Goal: Check status: Check status

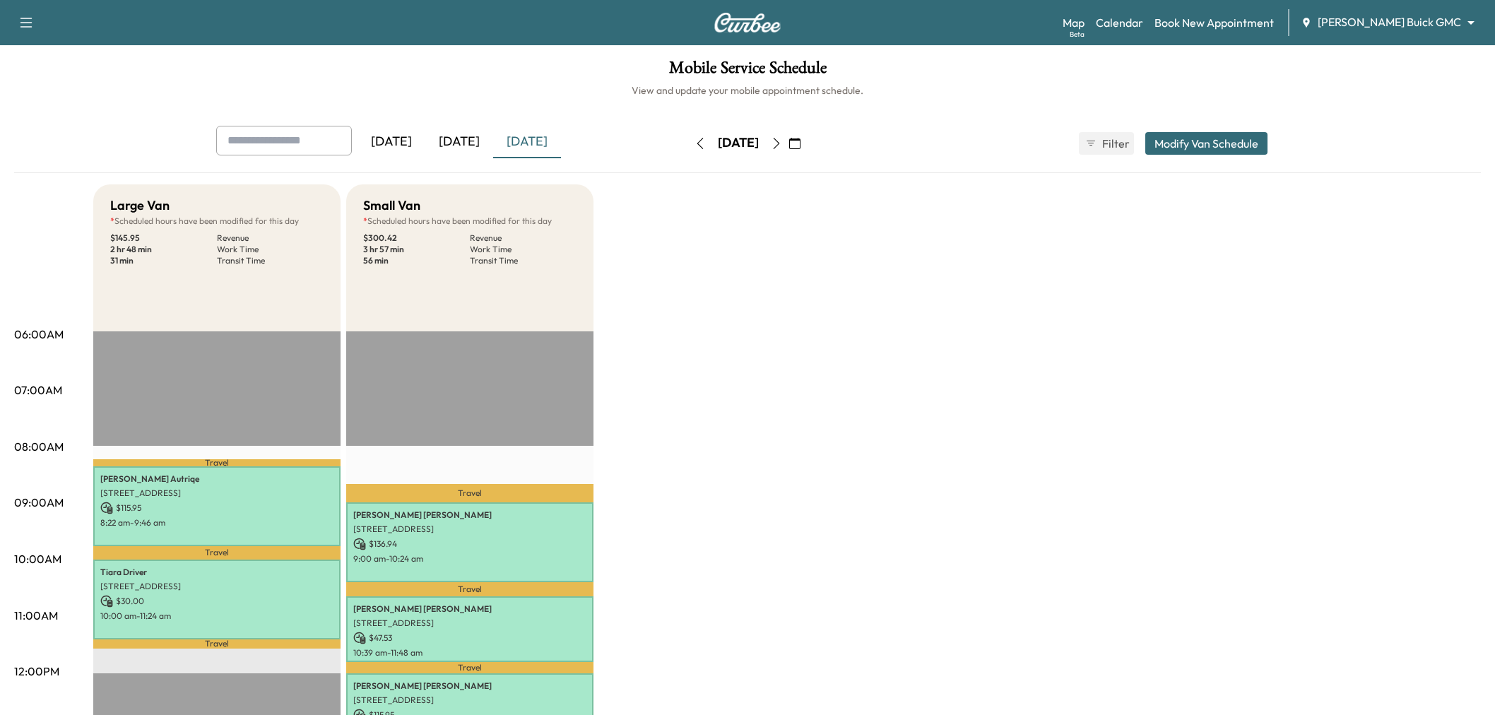
scroll to position [157, 0]
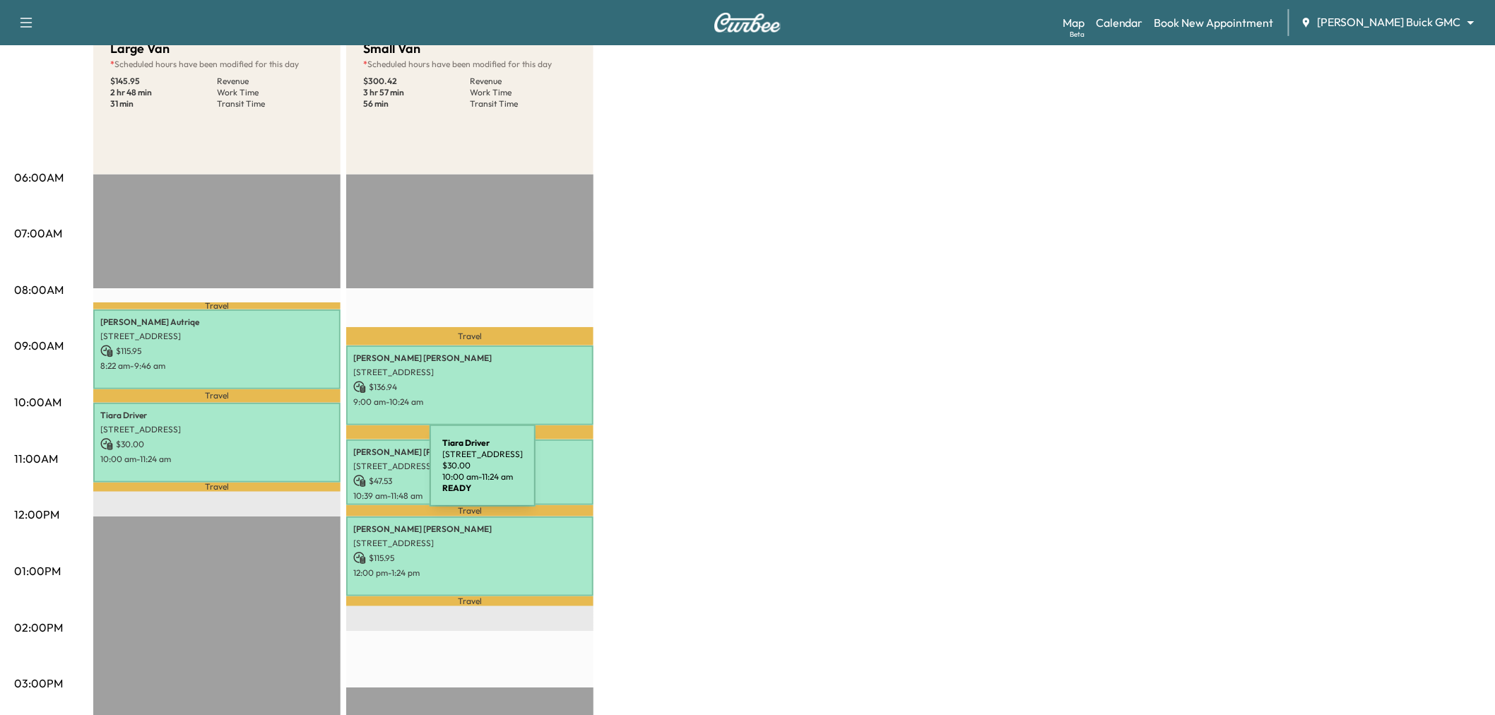
drag, startPoint x: 299, startPoint y: 473, endPoint x: 324, endPoint y: 474, distance: 24.7
click at [324, 474] on div "Tiara Driver [STREET_ADDRESS] $ 30.00 10:00 am - 11:24 am" at bounding box center [216, 443] width 247 height 80
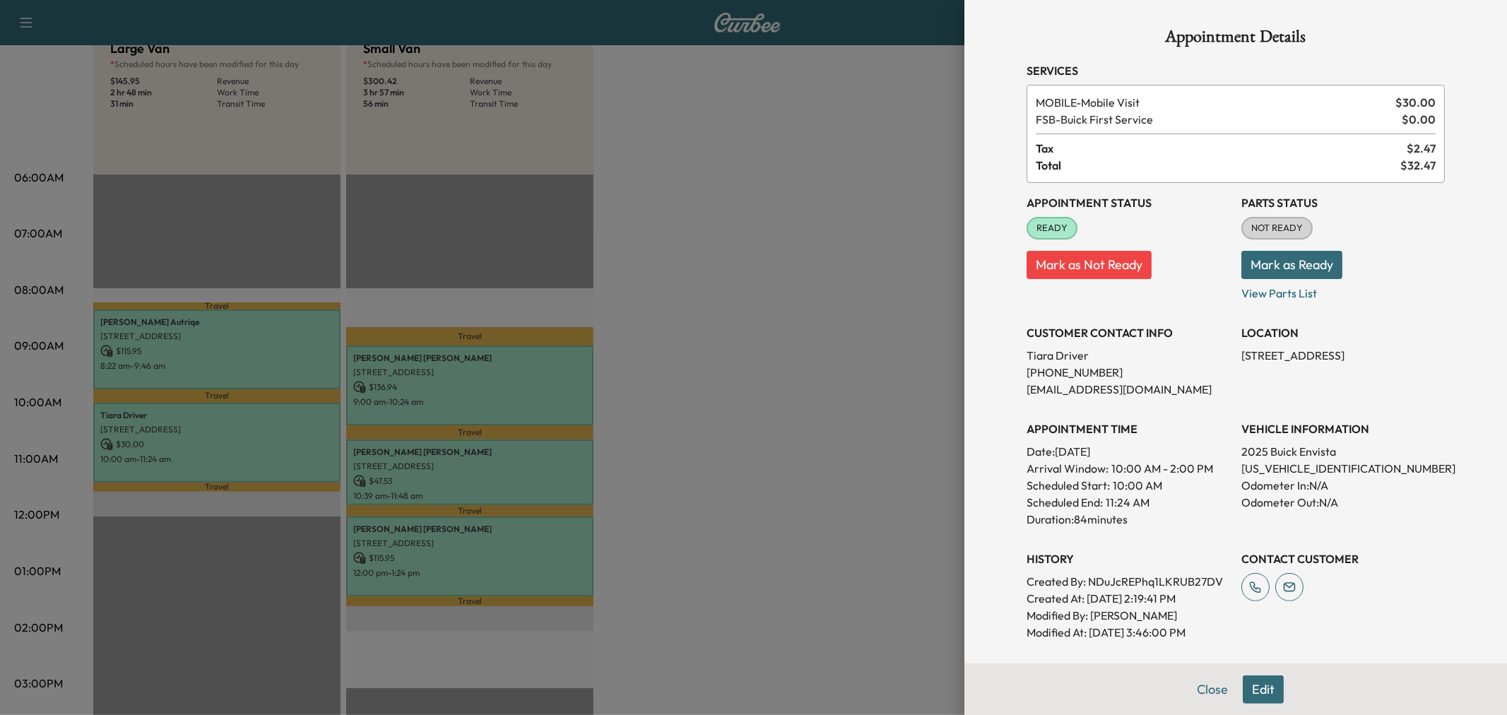
click at [478, 386] on div at bounding box center [753, 357] width 1507 height 715
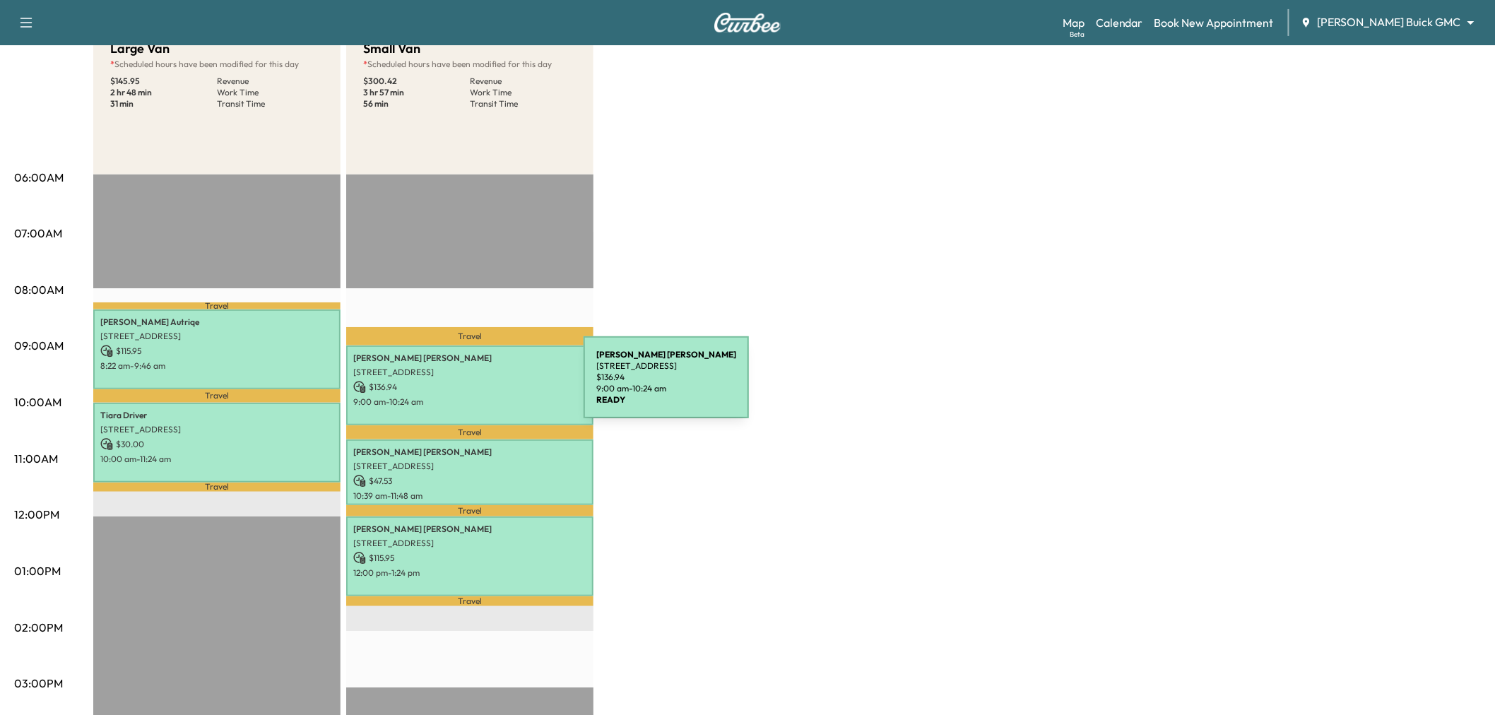
click at [478, 386] on p "$ 136.94" at bounding box center [469, 387] width 233 height 13
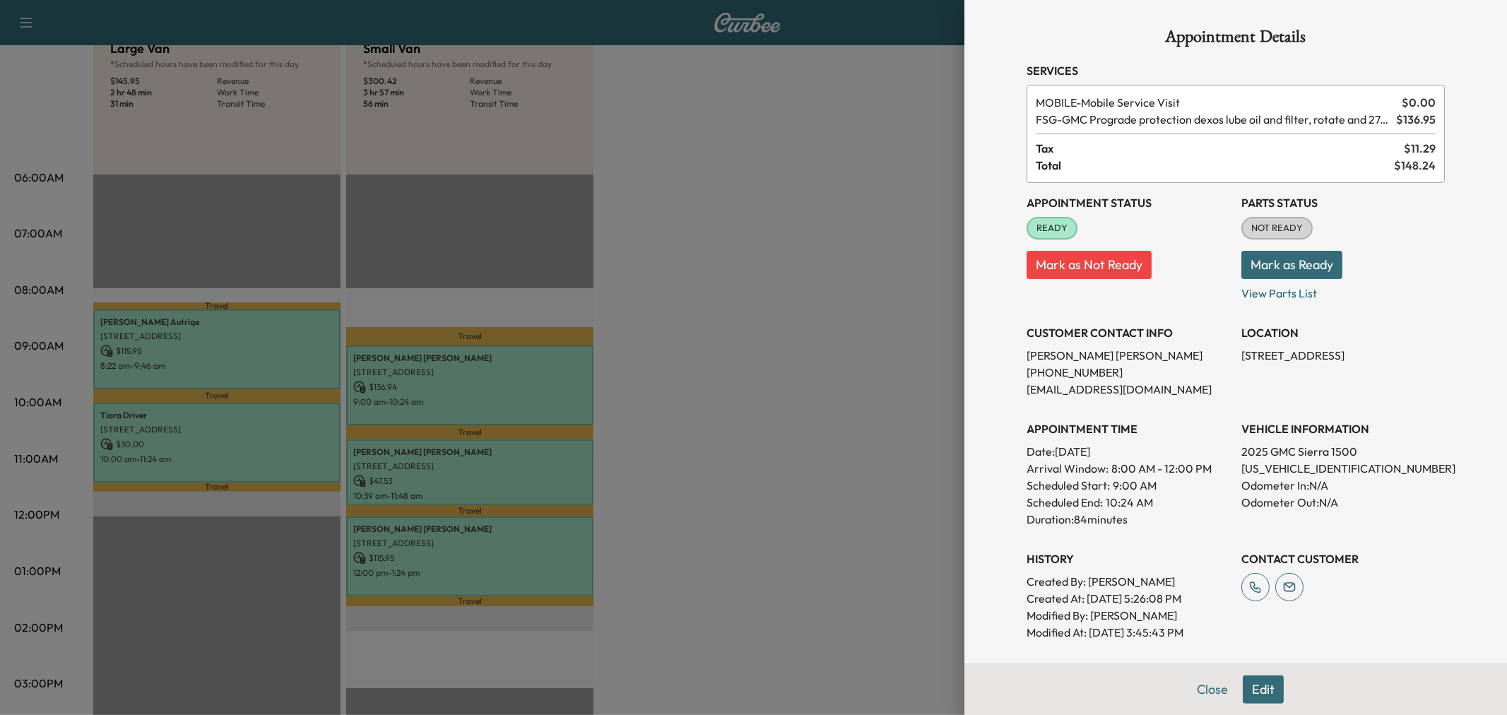
click at [470, 450] on div at bounding box center [753, 357] width 1507 height 715
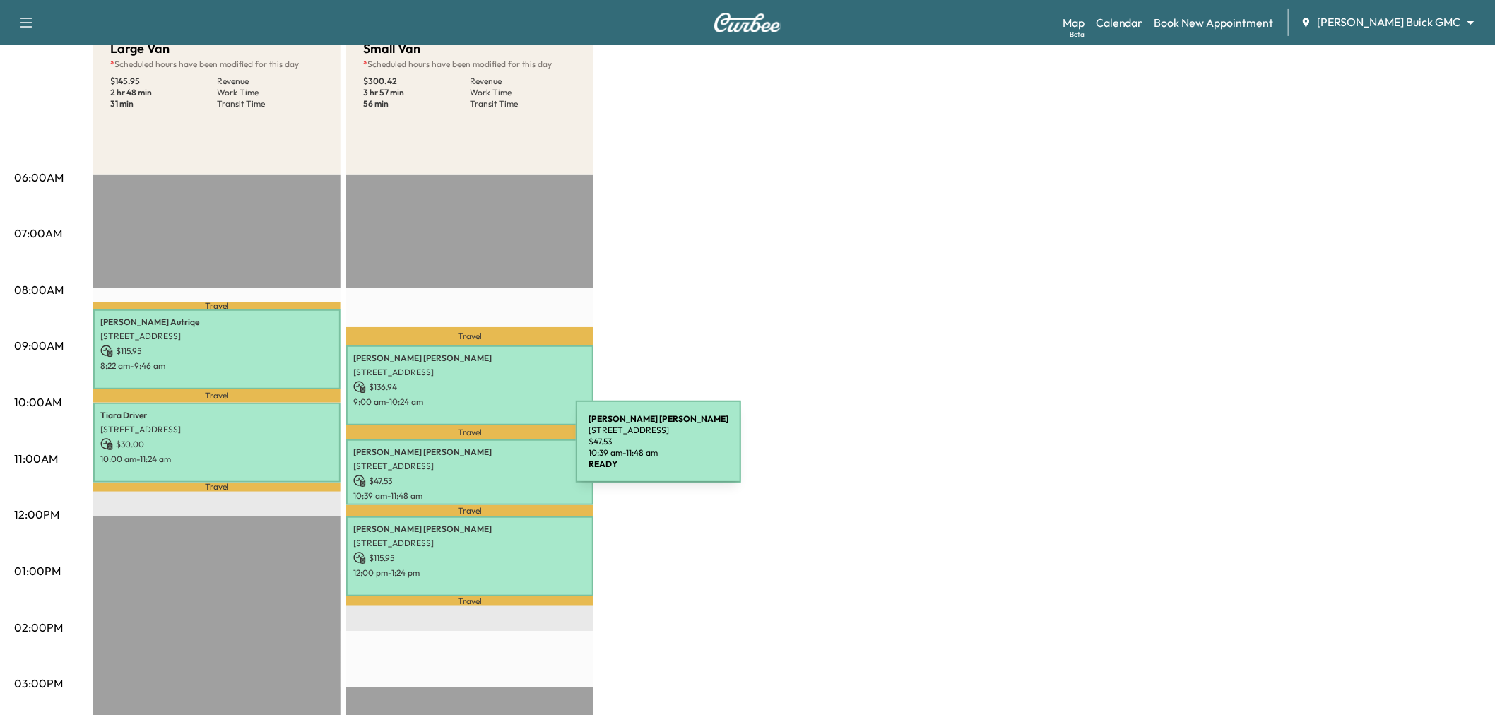
click at [470, 450] on p "Robert Torti" at bounding box center [469, 452] width 233 height 11
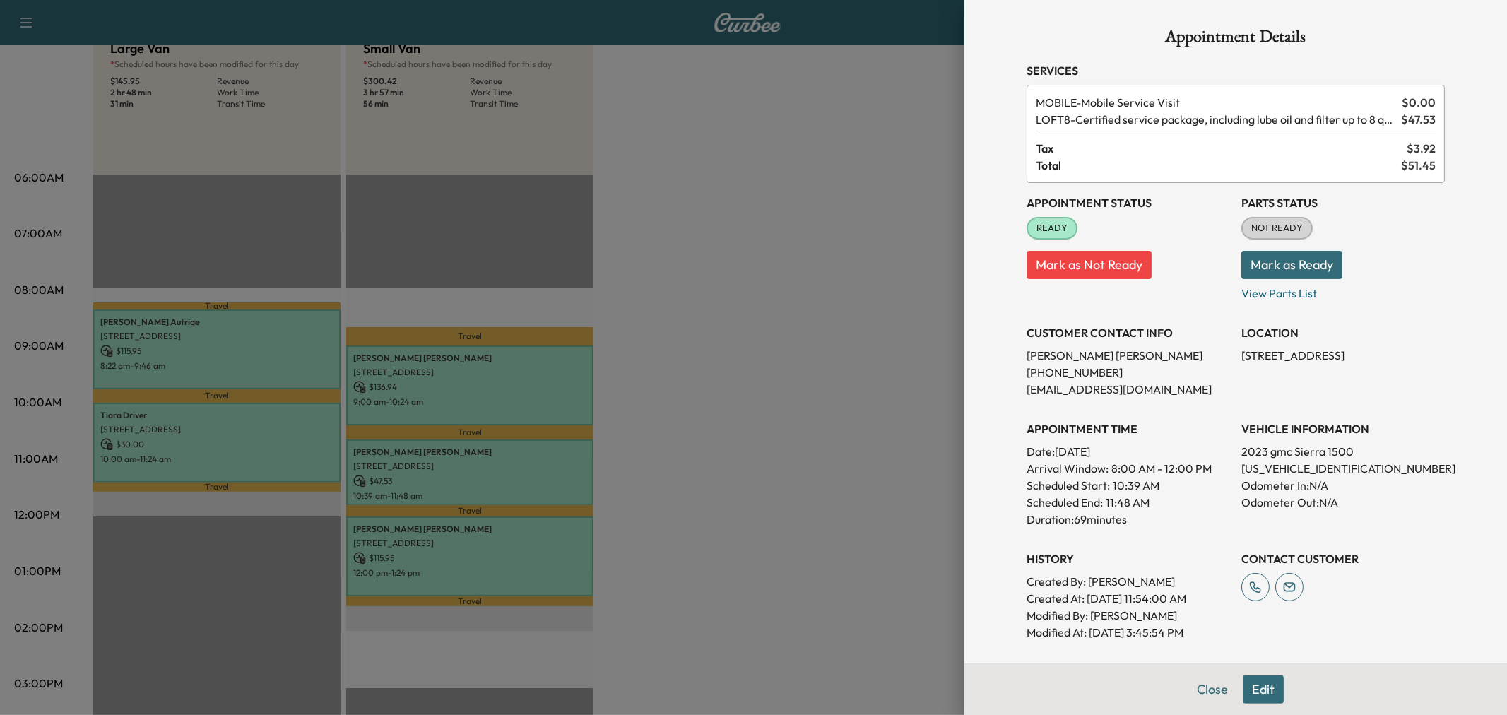
click at [467, 571] on div at bounding box center [753, 357] width 1507 height 715
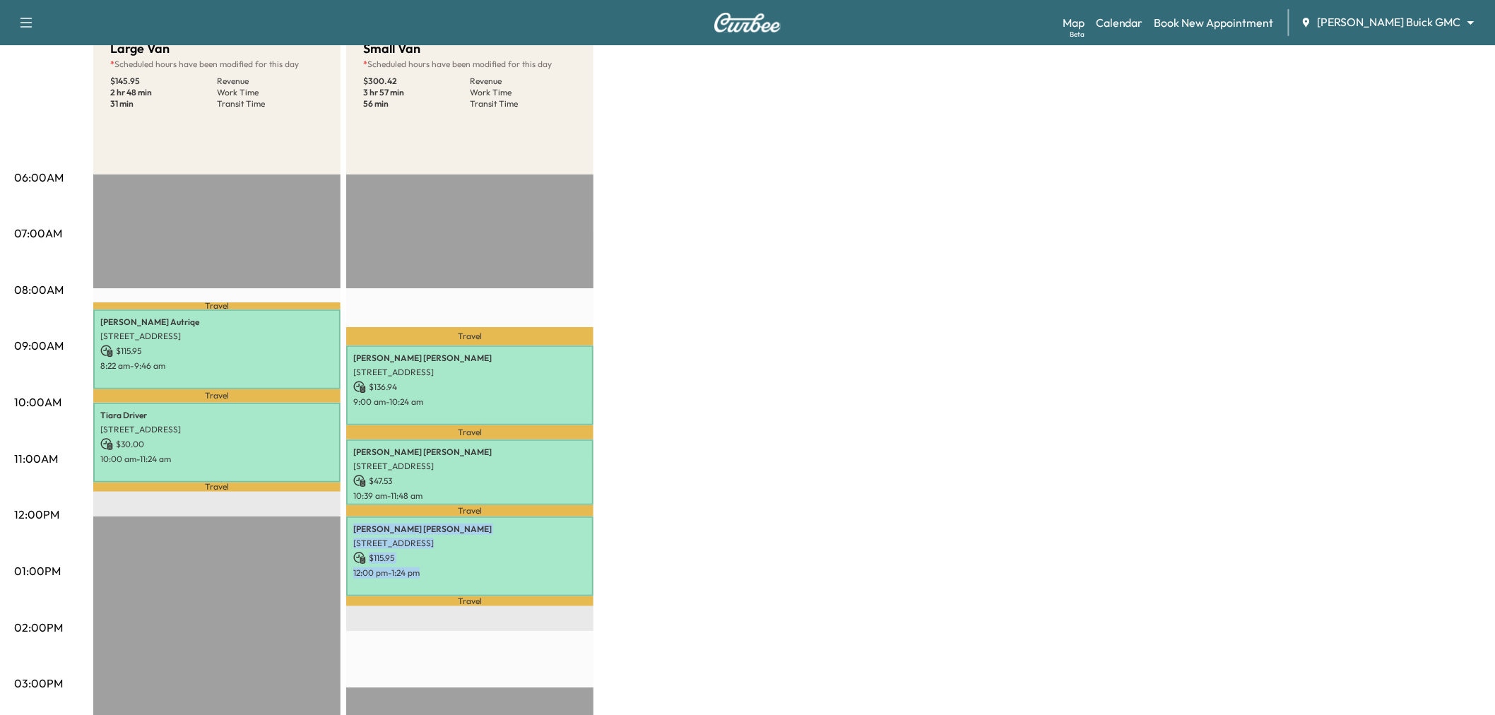
click at [467, 571] on p "12:00 pm - 1:24 pm" at bounding box center [469, 572] width 233 height 11
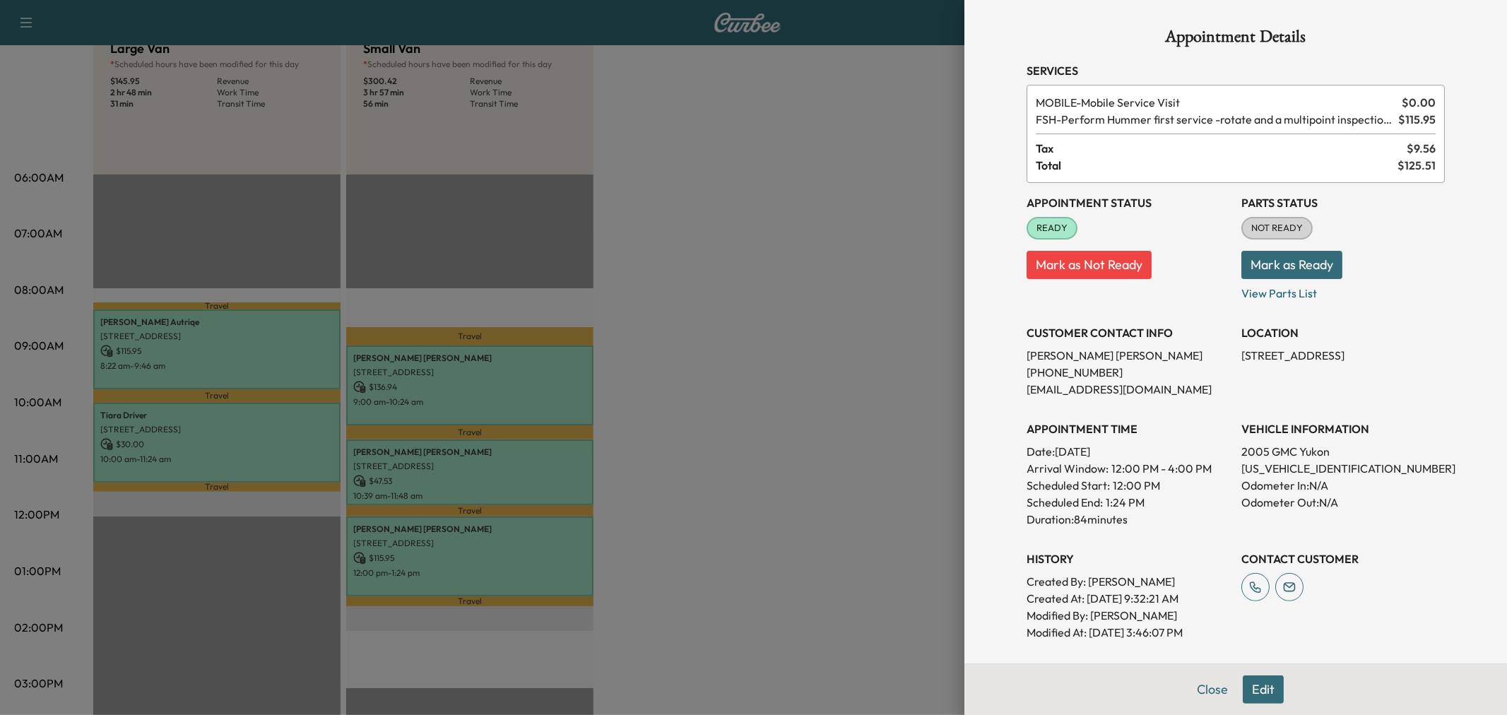
click at [201, 323] on div at bounding box center [753, 357] width 1507 height 715
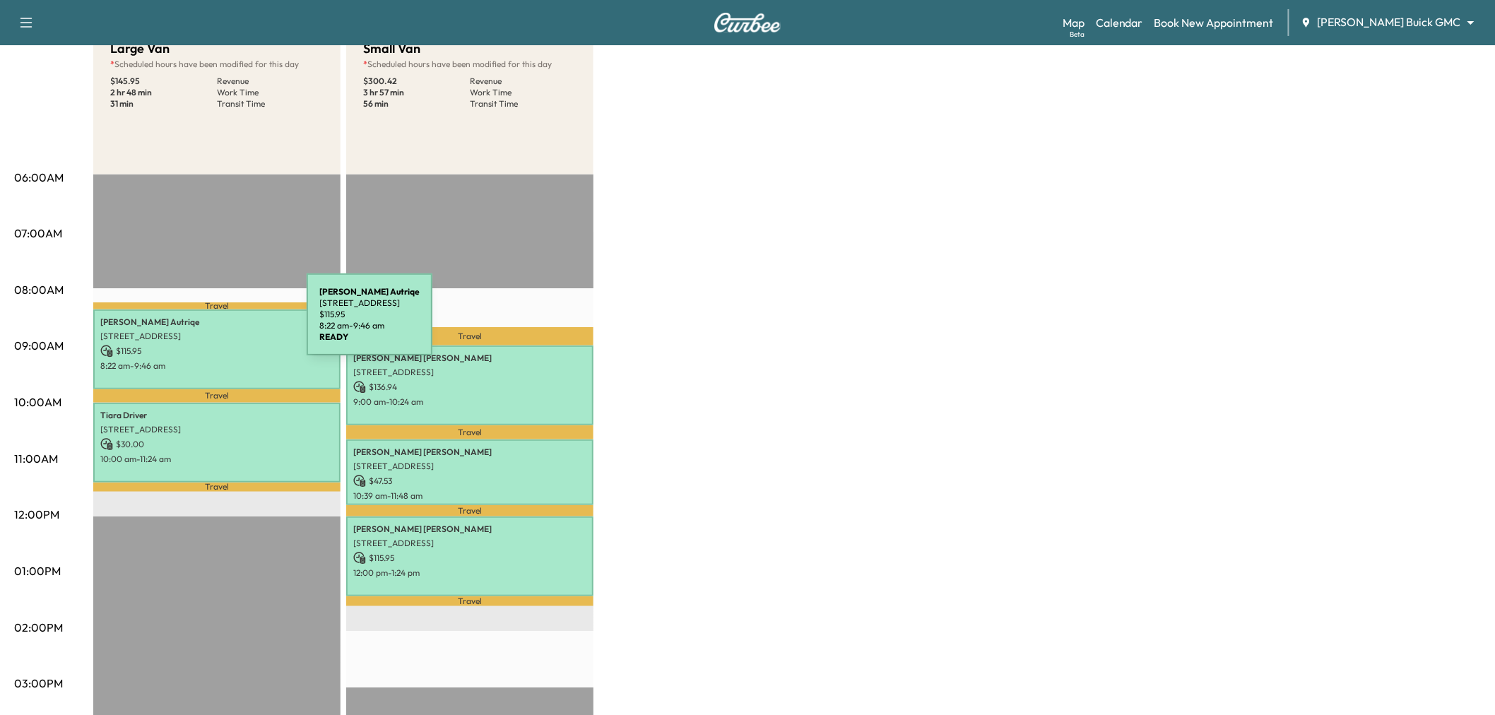
click at [201, 323] on p "Juan Autriqe" at bounding box center [216, 322] width 233 height 11
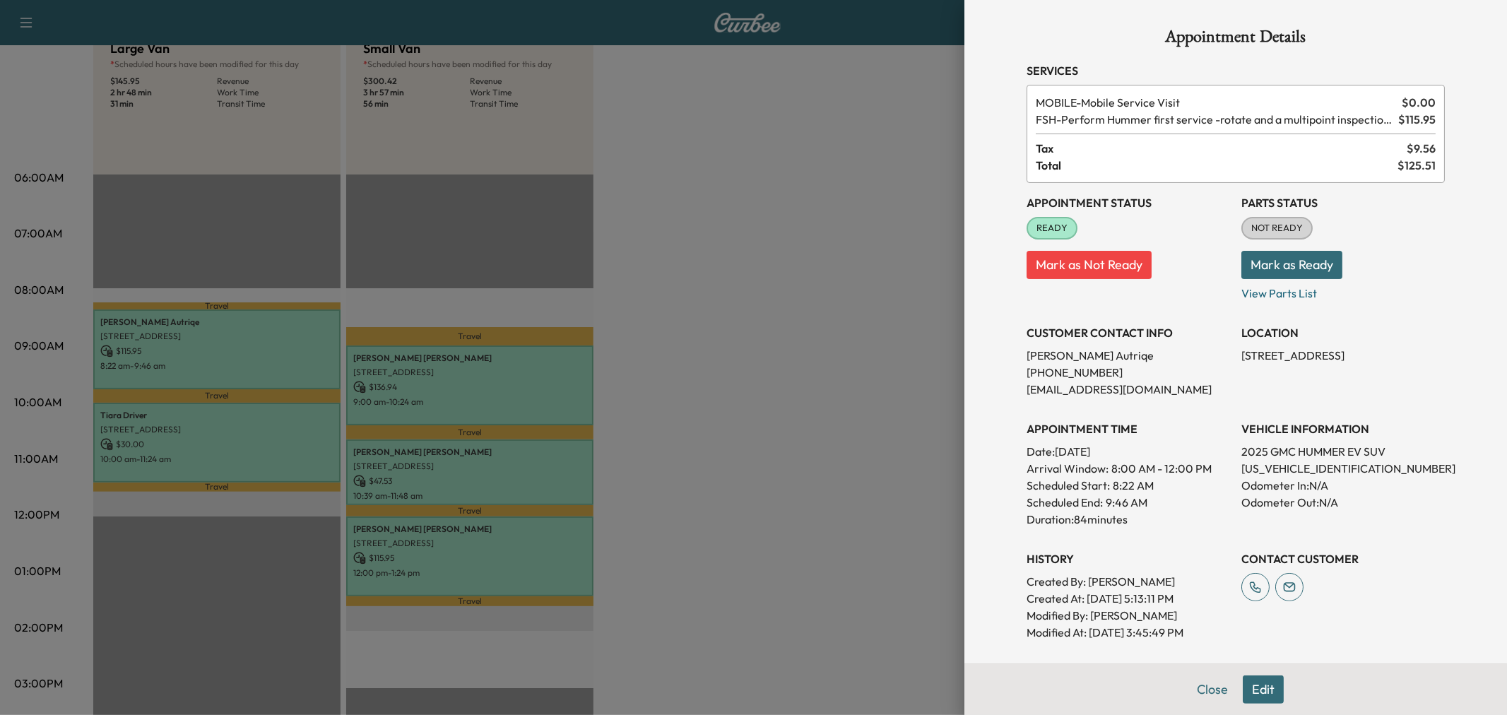
click at [490, 524] on div at bounding box center [753, 357] width 1507 height 715
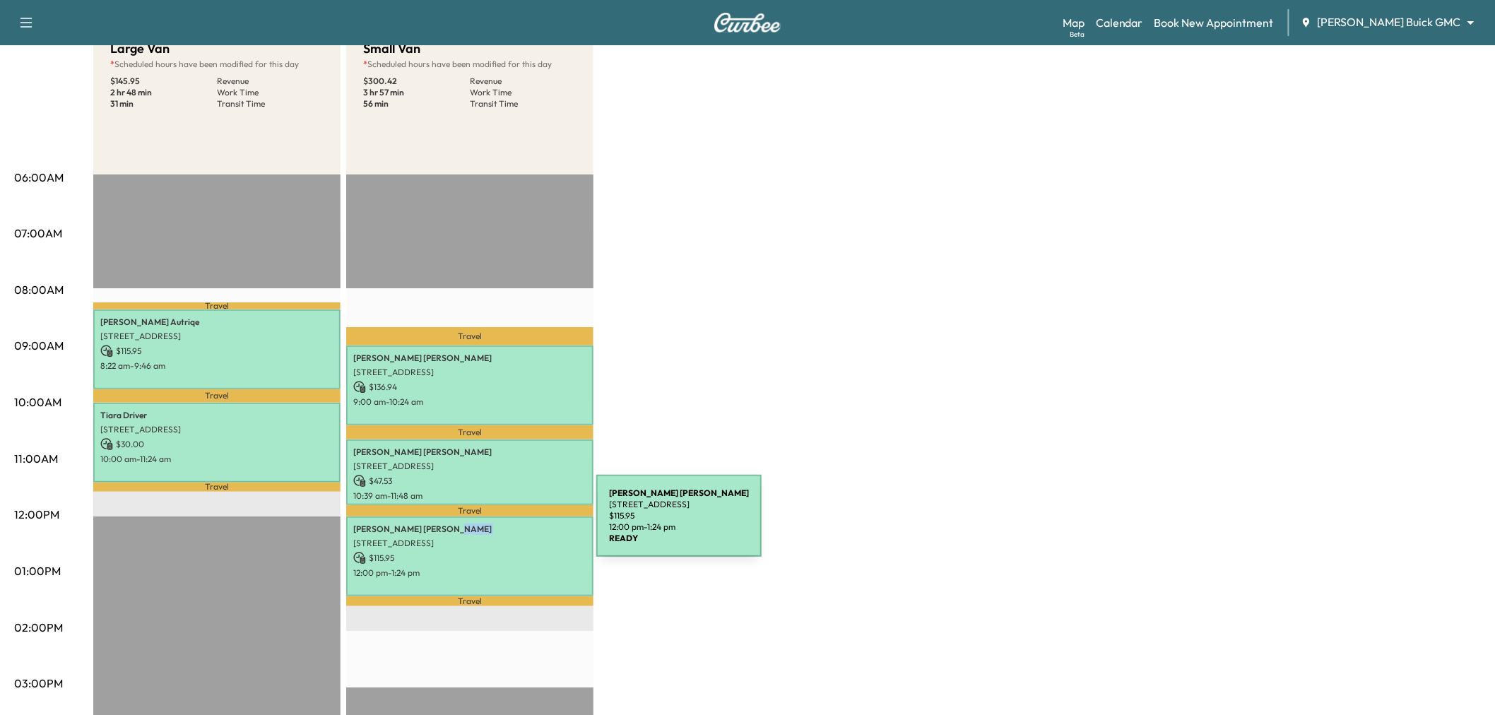
click at [490, 524] on p "Christopher Faulkner" at bounding box center [469, 529] width 233 height 11
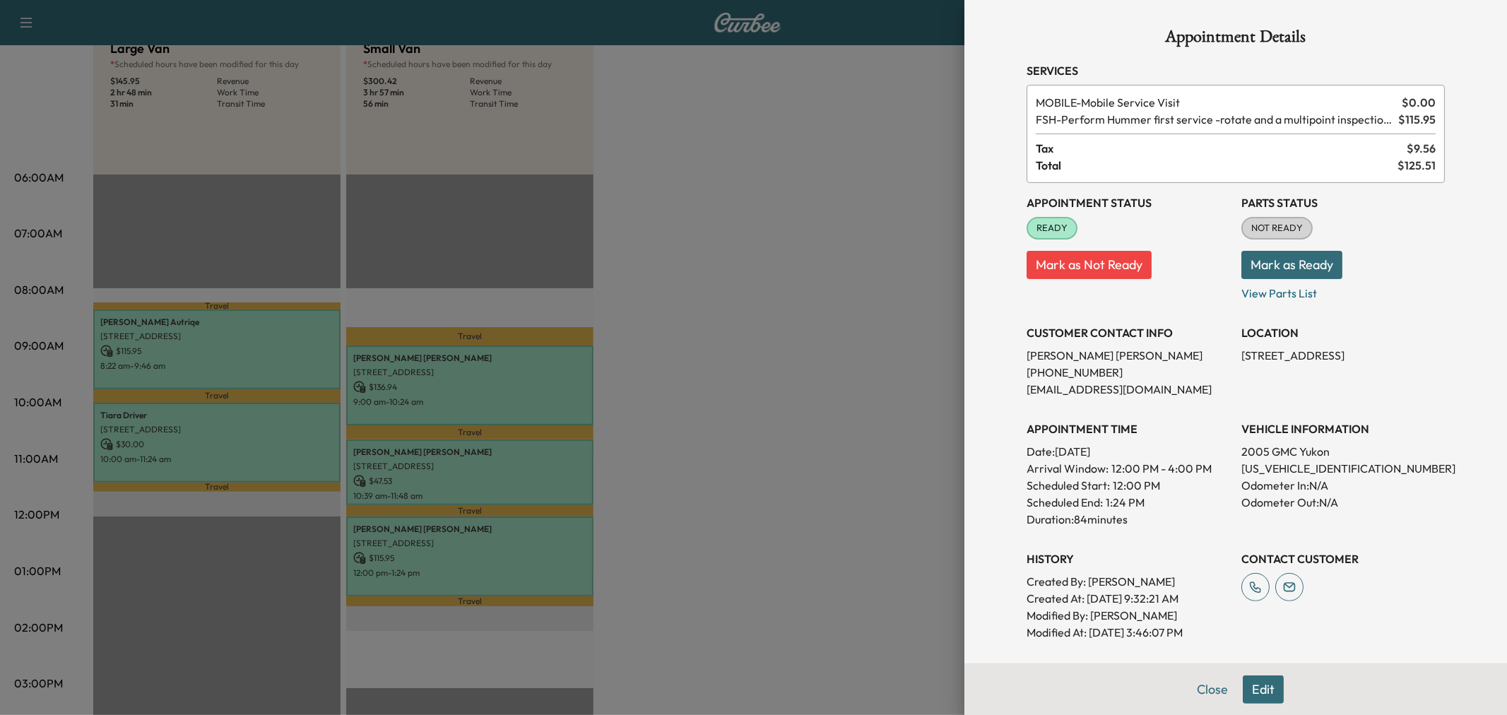
click at [490, 524] on div at bounding box center [753, 357] width 1507 height 715
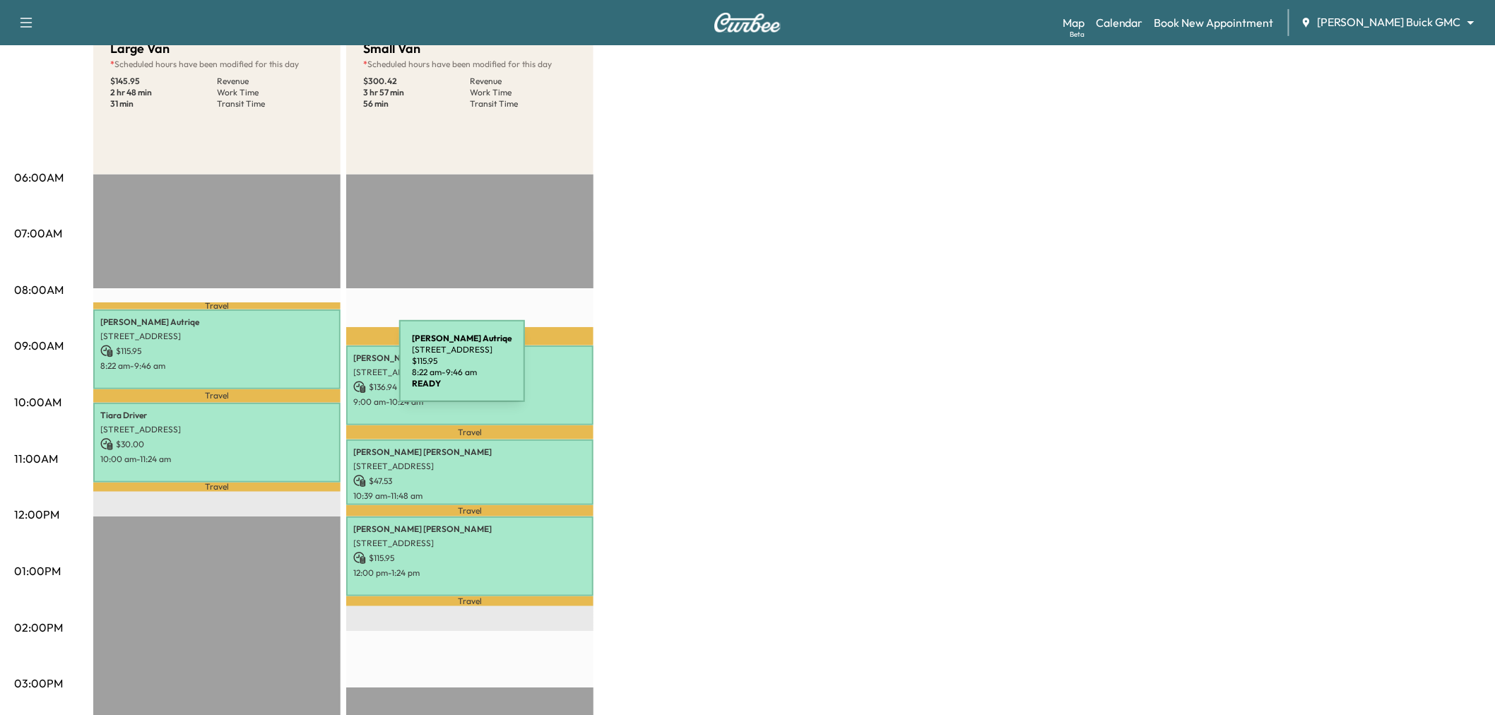
click at [293, 370] on div "Juan Autriqe 4809 Sunnybrook Dr, Plano, TX 75093, USA $ 115.95 8:22 am - 9:46 am" at bounding box center [216, 350] width 247 height 80
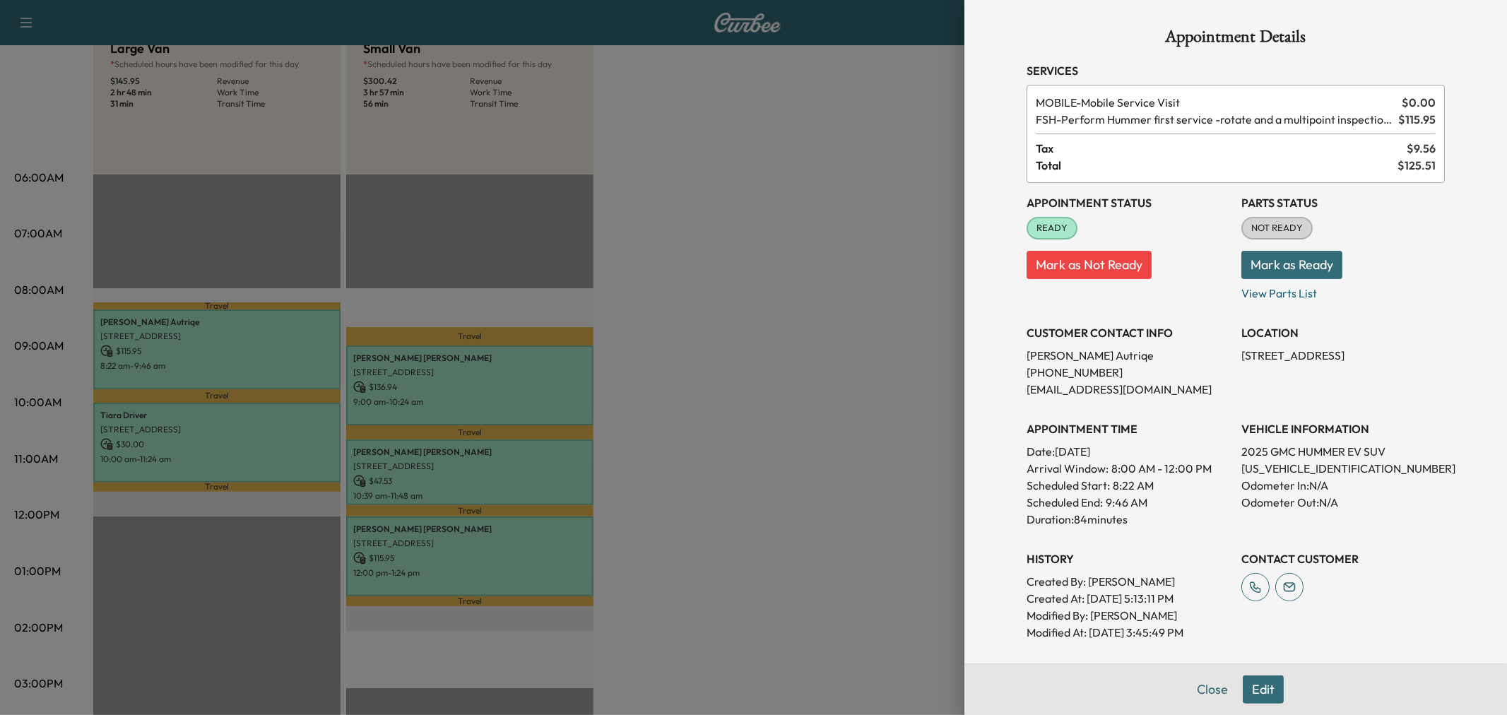
click at [288, 367] on div at bounding box center [753, 357] width 1507 height 715
